Goal: Check status: Check status

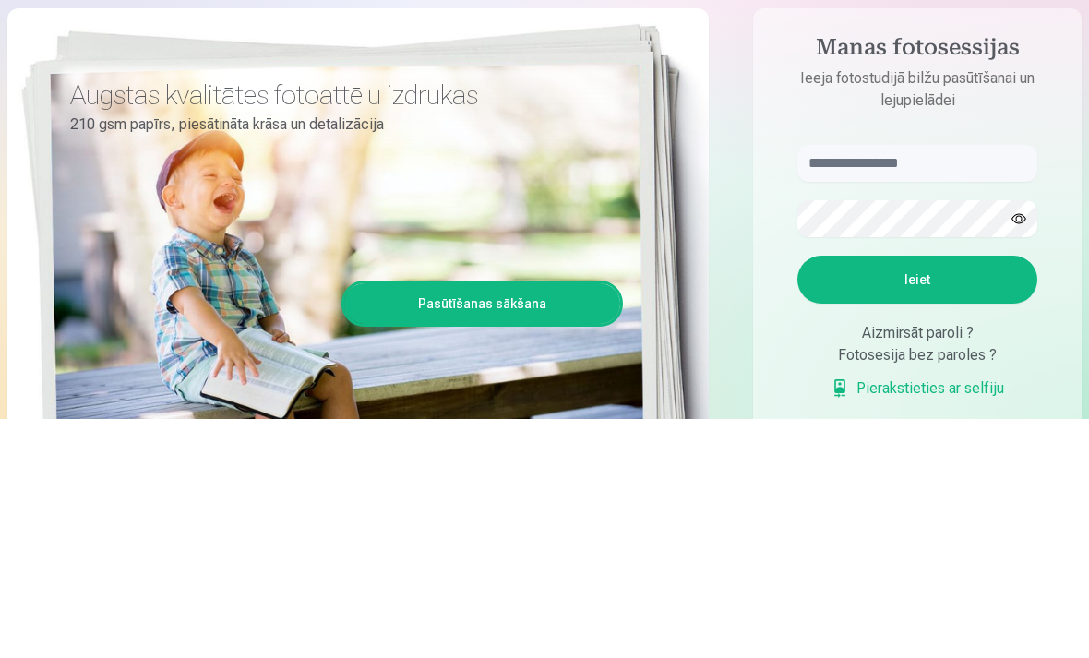
scroll to position [239, 0]
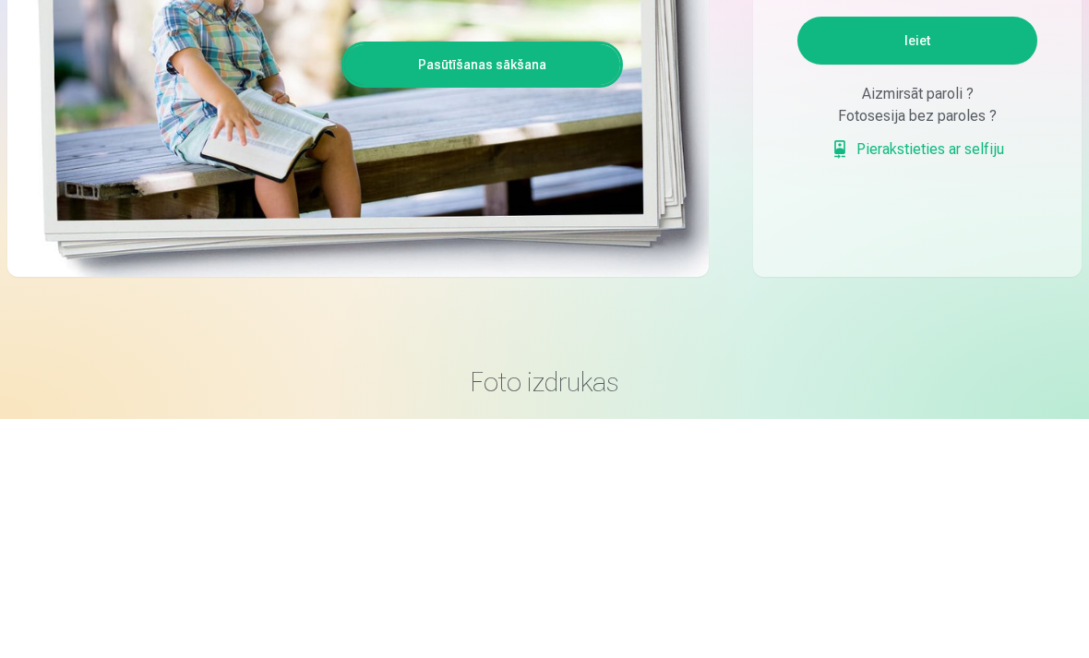
type input "**********"
click at [917, 280] on button "Ieiet" at bounding box center [917, 280] width 240 height 48
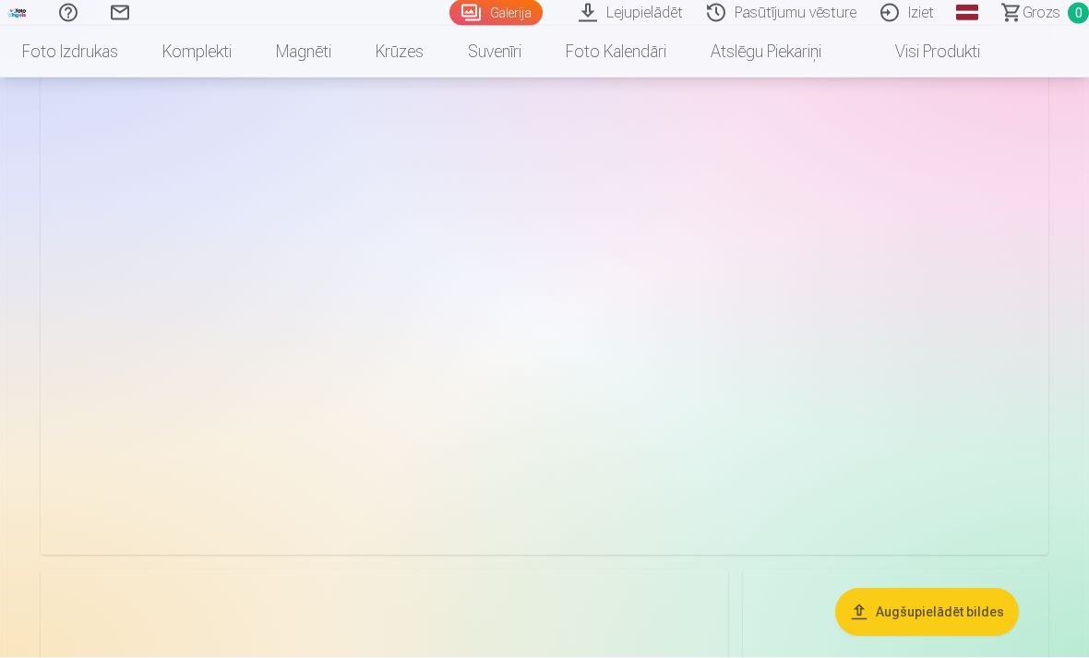
scroll to position [1051, 0]
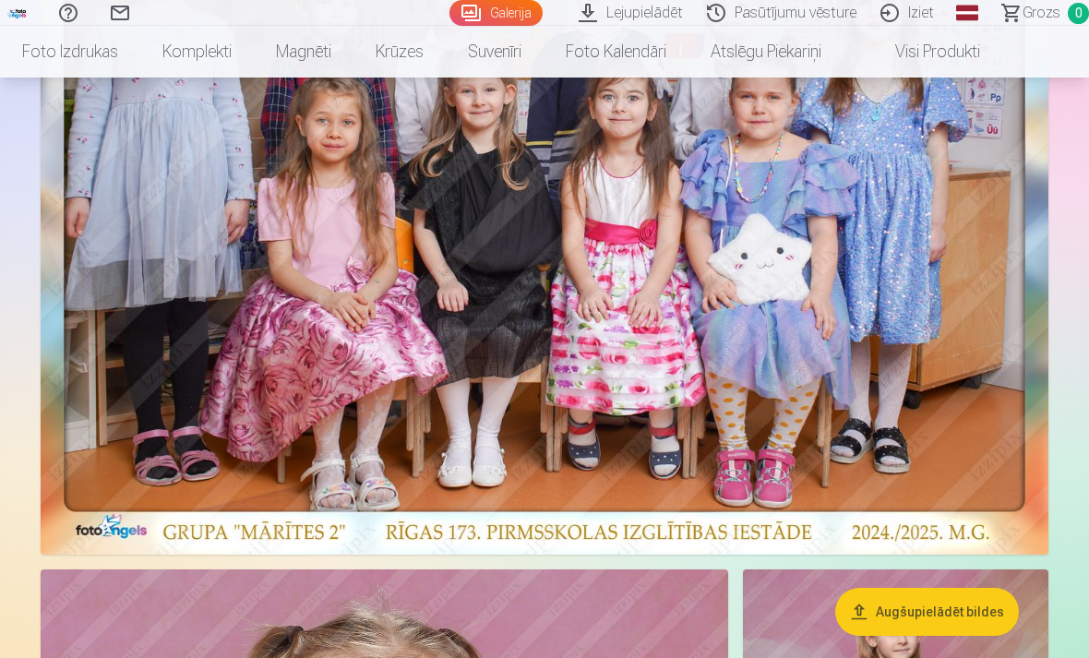
click at [825, 13] on link "Pasūtījumu vēsture" at bounding box center [785, 13] width 174 height 26
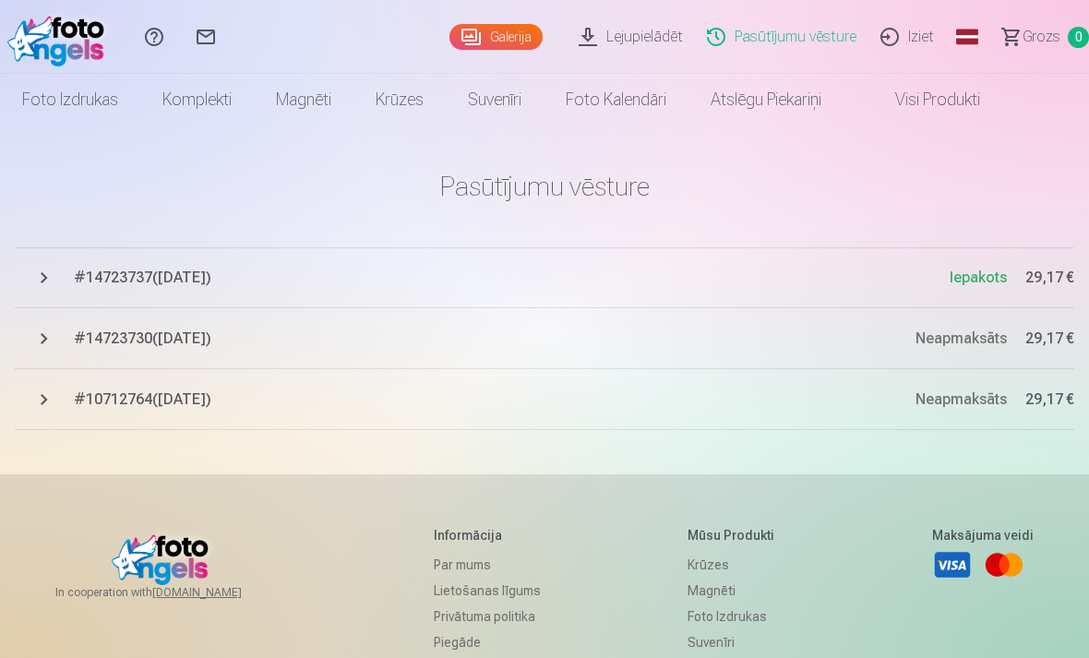
click at [197, 289] on button "# 14723737 ( [DATE] ) [GEOGRAPHIC_DATA] 29,17 €" at bounding box center [544, 277] width 1059 height 61
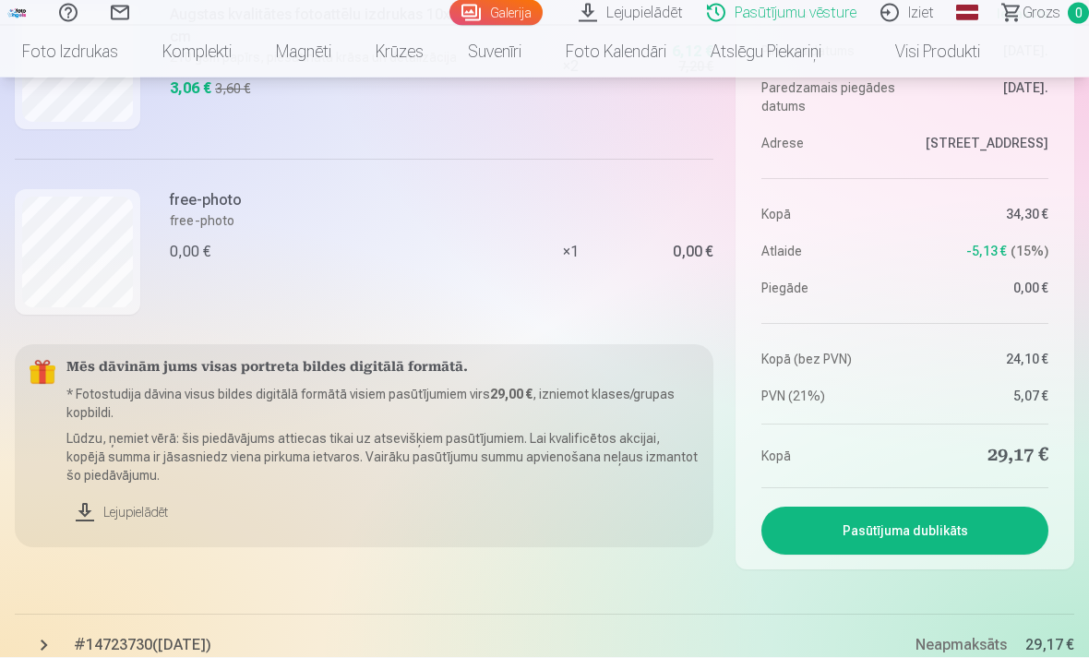
scroll to position [1688, 0]
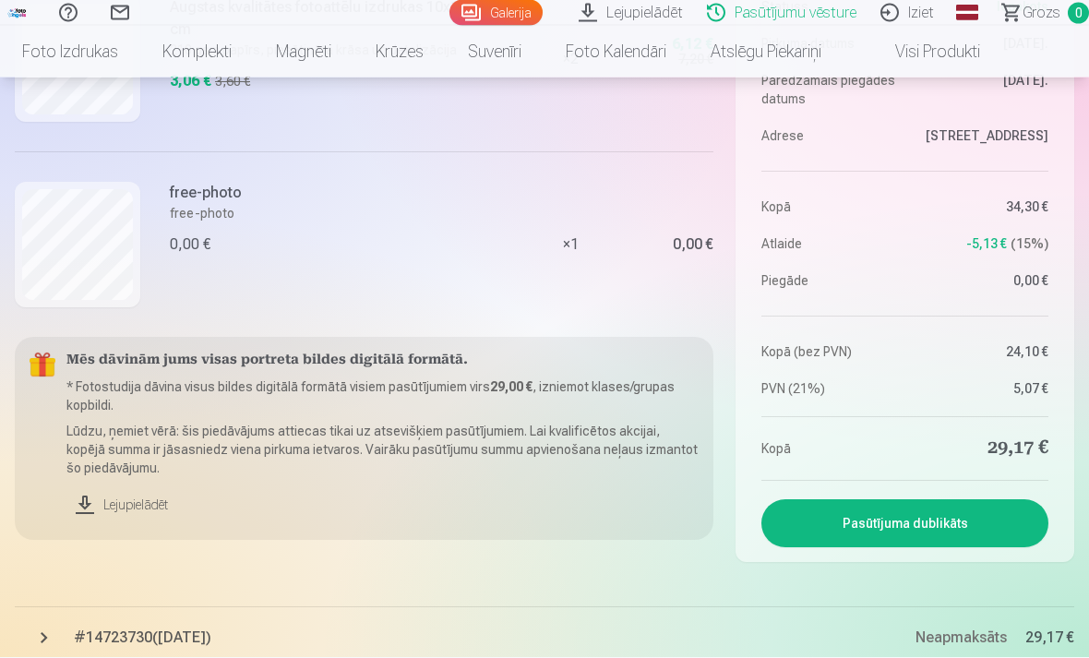
click at [147, 506] on link "Lejupielādēt" at bounding box center [382, 505] width 632 height 41
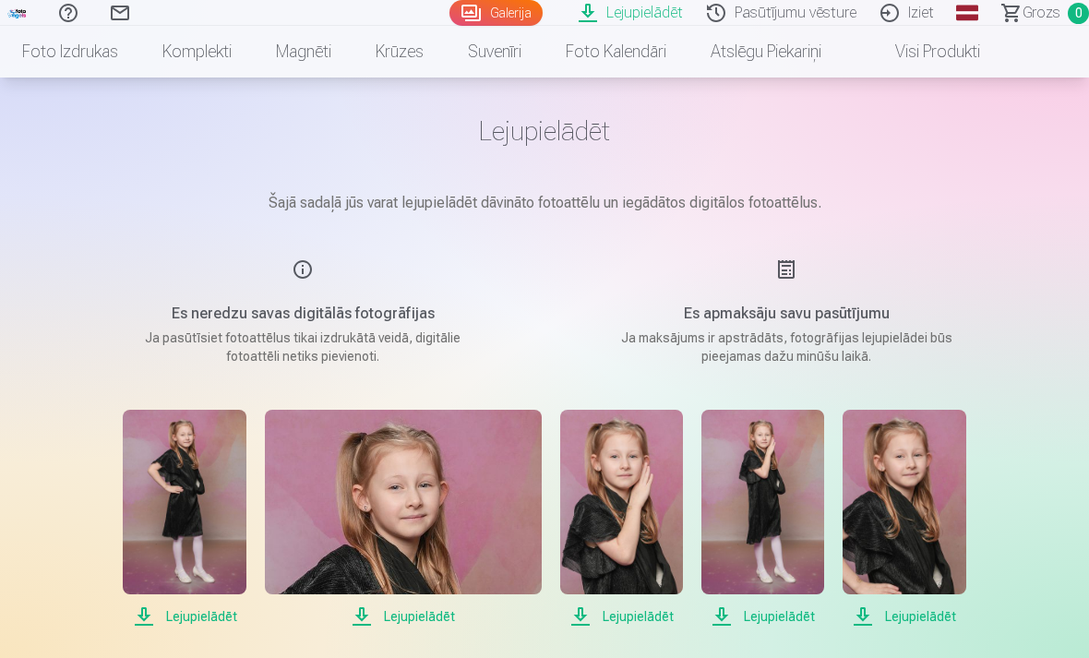
scroll to position [59, 0]
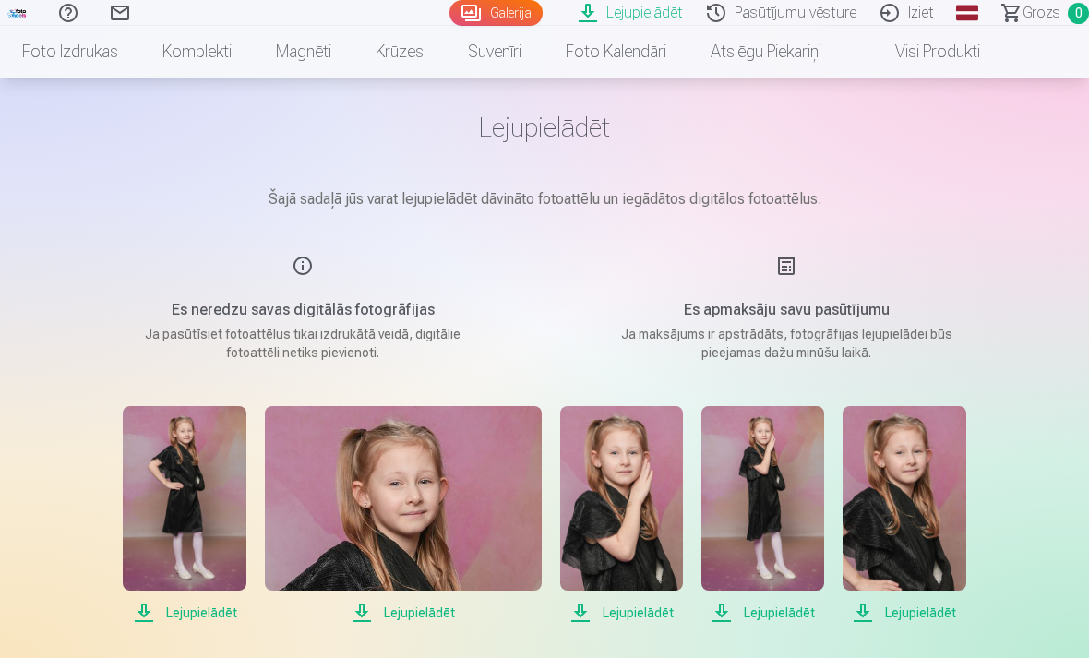
click at [437, 533] on img at bounding box center [403, 498] width 277 height 185
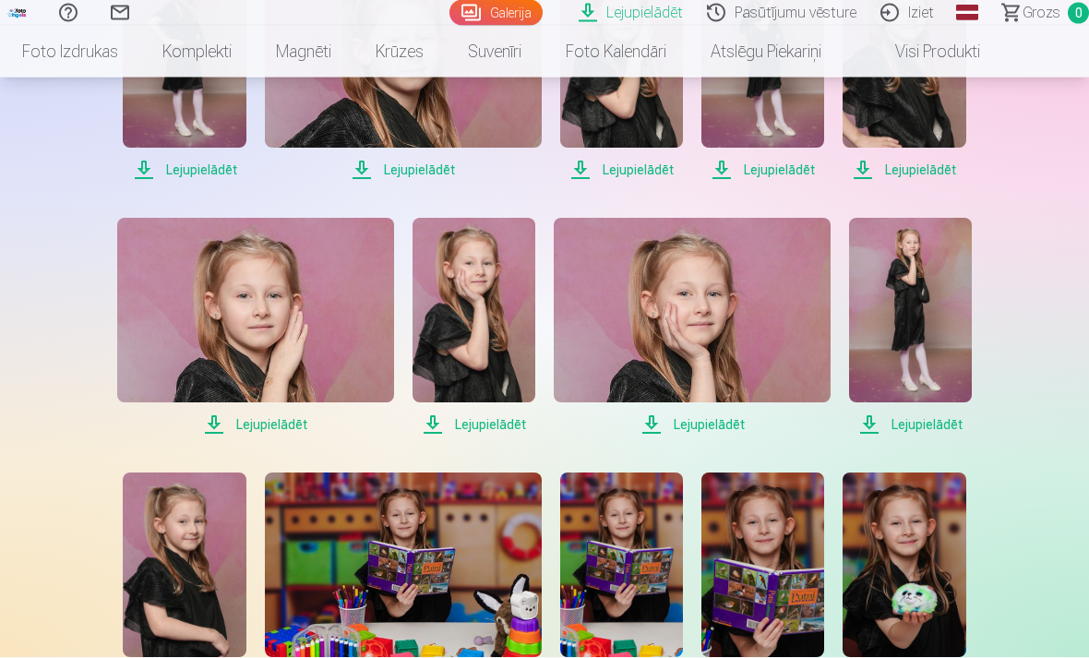
scroll to position [513, 0]
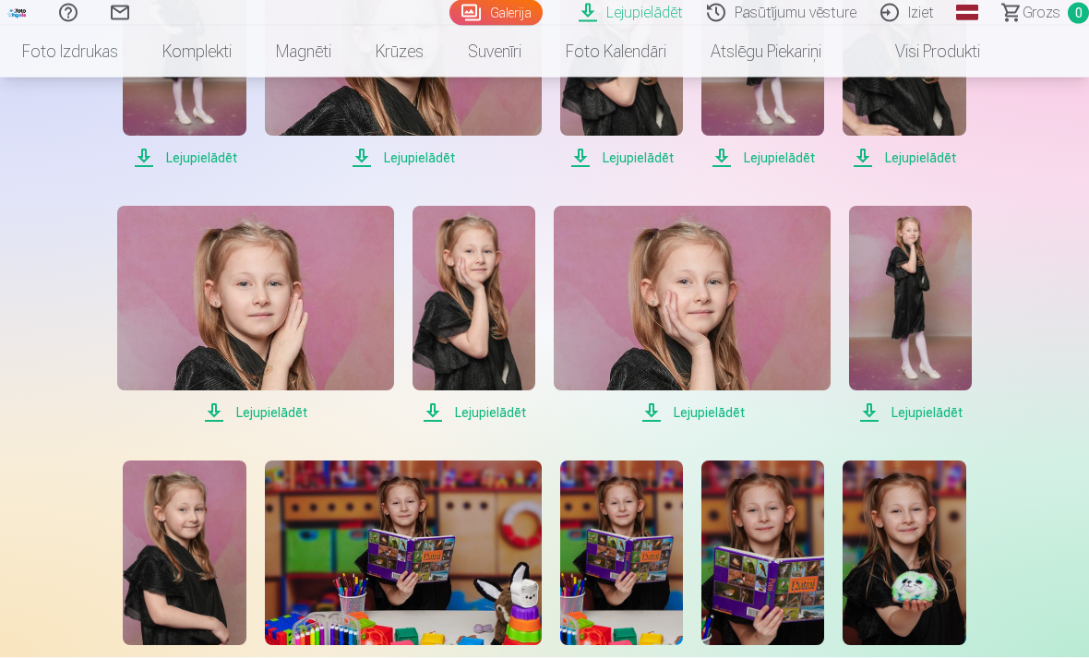
click at [183, 550] on img at bounding box center [184, 553] width 123 height 185
